Goal: Task Accomplishment & Management: Manage account settings

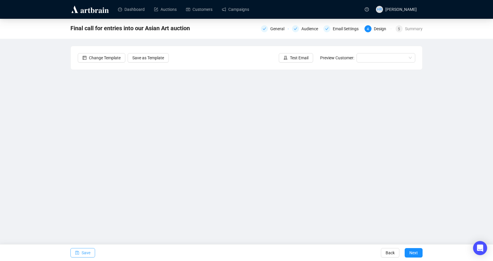
click at [76, 252] on icon "save" at bounding box center [77, 252] width 4 height 4
click at [293, 56] on span "Test Email" at bounding box center [299, 58] width 18 height 6
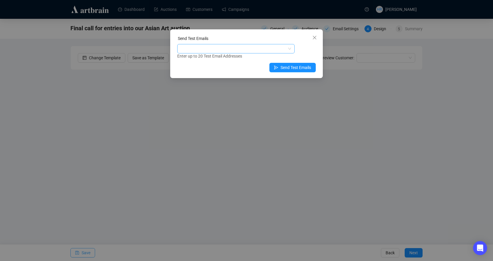
click at [263, 50] on div at bounding box center [232, 49] width 109 height 8
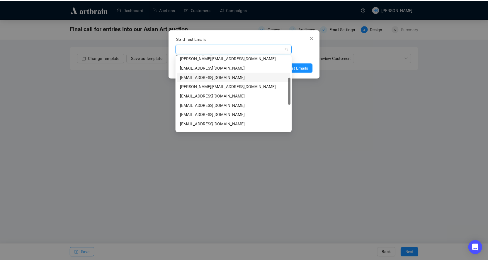
scroll to position [117, 0]
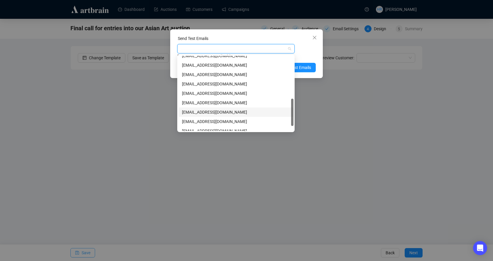
click at [196, 112] on div "[EMAIL_ADDRESS][DOMAIN_NAME]" at bounding box center [236, 112] width 108 height 6
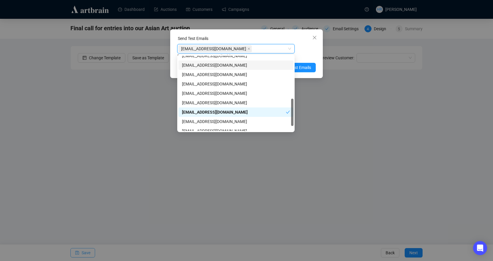
click at [292, 52] on div "[EMAIL_ADDRESS][DOMAIN_NAME]" at bounding box center [235, 48] width 117 height 9
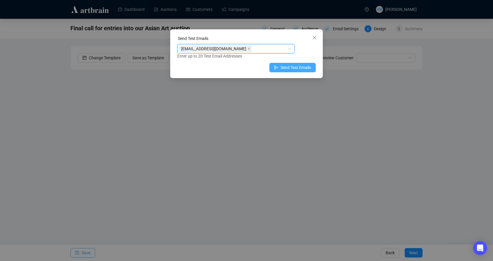
click at [284, 64] on button "Send Test Emails" at bounding box center [292, 67] width 46 height 9
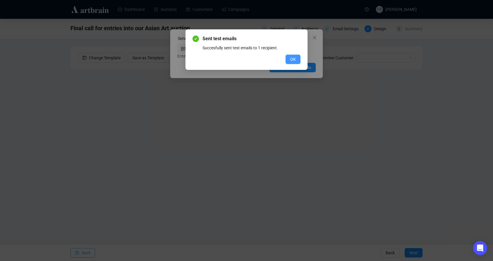
click at [290, 57] on span "OK" at bounding box center [293, 59] width 6 height 6
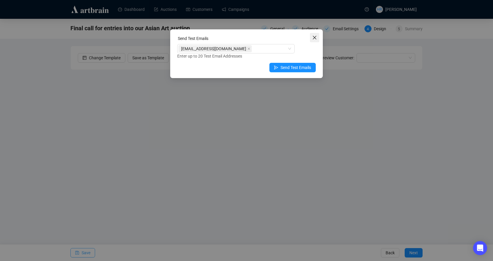
click at [313, 37] on icon "close" at bounding box center [314, 37] width 5 height 5
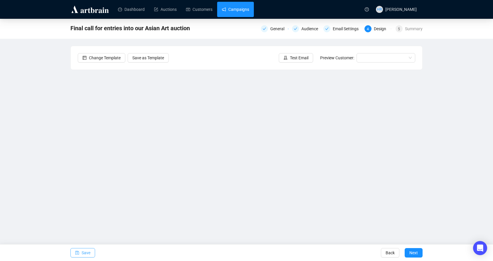
click at [238, 7] on link "Campaigns" at bounding box center [235, 9] width 27 height 15
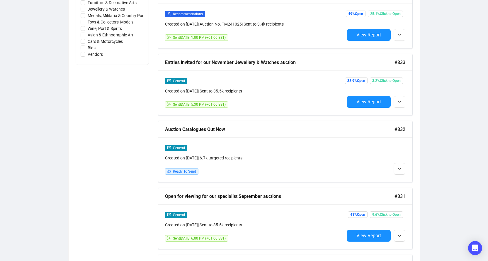
scroll to position [323, 0]
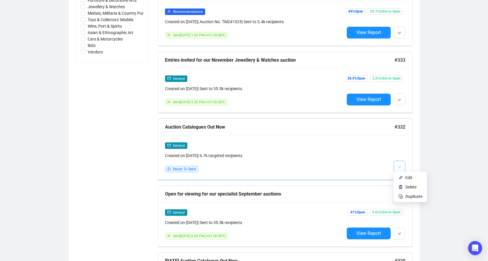
click at [398, 160] on button "button" at bounding box center [400, 166] width 12 height 12
click at [403, 178] on li "Edit" at bounding box center [410, 177] width 31 height 9
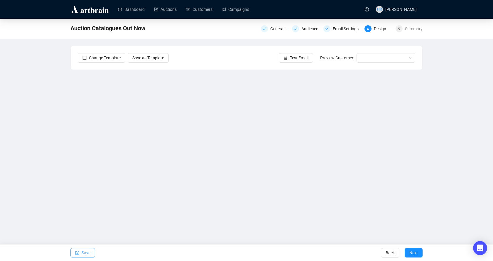
click at [83, 252] on span "Save" at bounding box center [86, 252] width 9 height 16
click at [82, 251] on span "Save" at bounding box center [86, 252] width 9 height 16
